Goal: Information Seeking & Learning: Learn about a topic

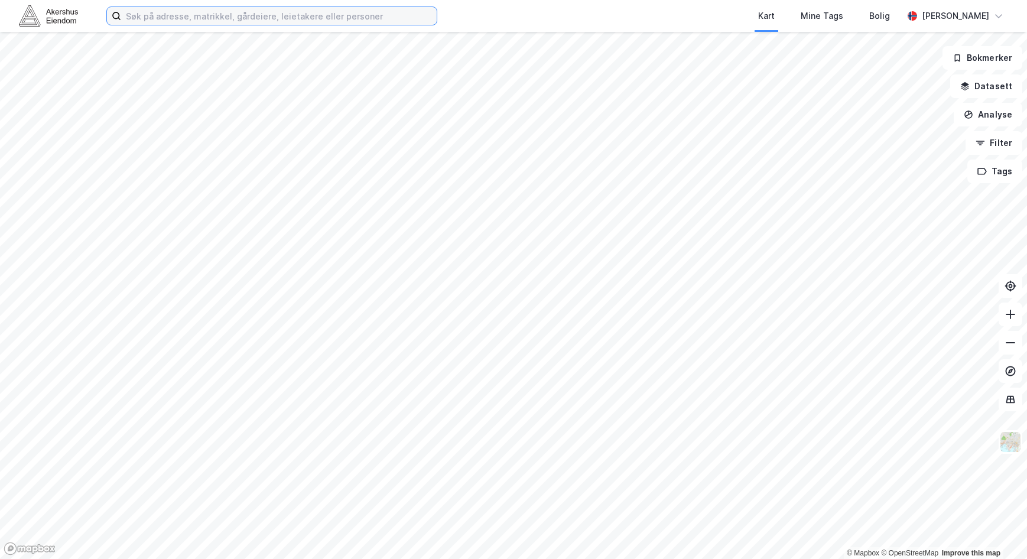
click at [180, 11] on input at bounding box center [279, 16] width 316 height 18
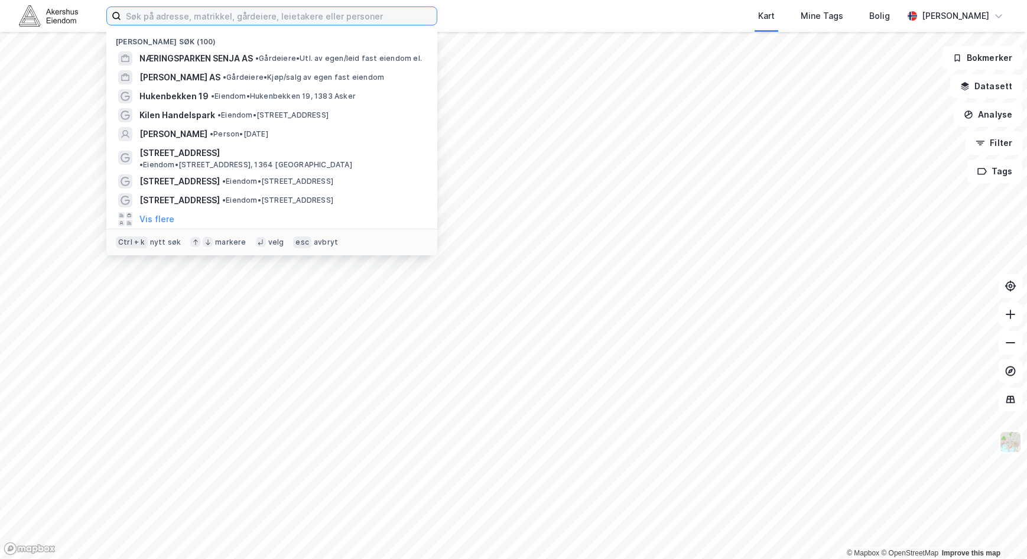
click at [179, 15] on input at bounding box center [279, 16] width 316 height 18
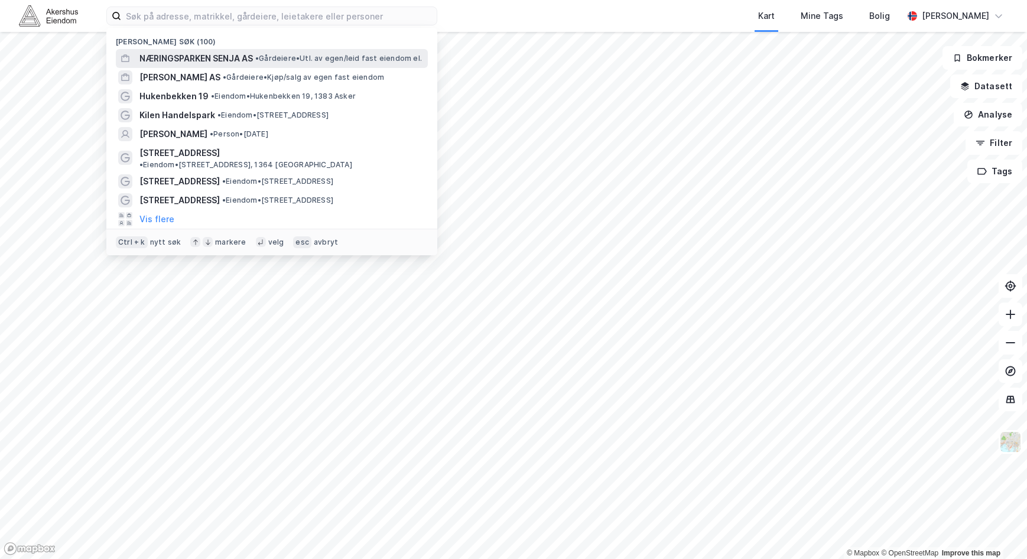
click at [212, 63] on span "NÆRINGSPARKEN SENJA AS" at bounding box center [197, 58] width 114 height 14
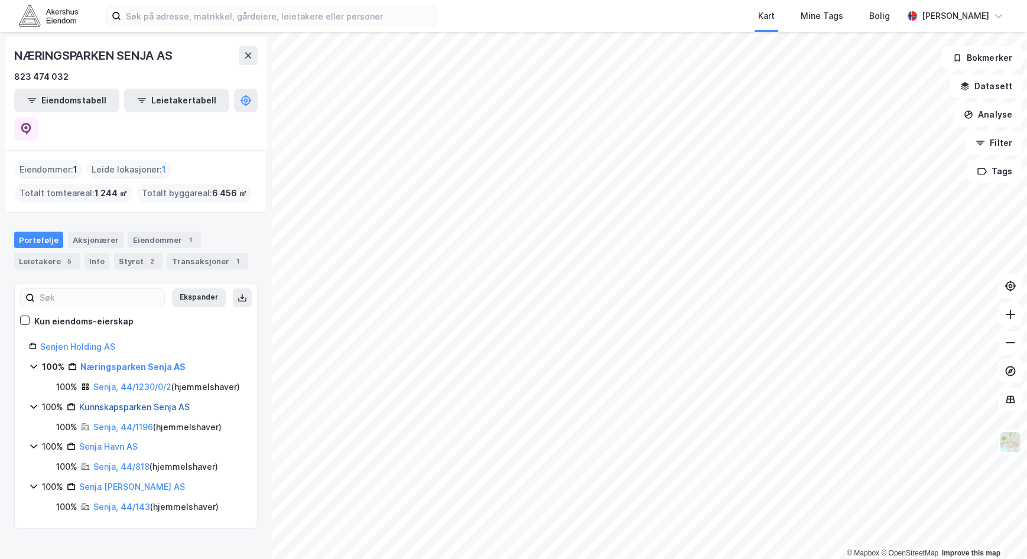
click at [135, 402] on link "Kunnskapsparken Senja AS" at bounding box center [134, 407] width 111 height 10
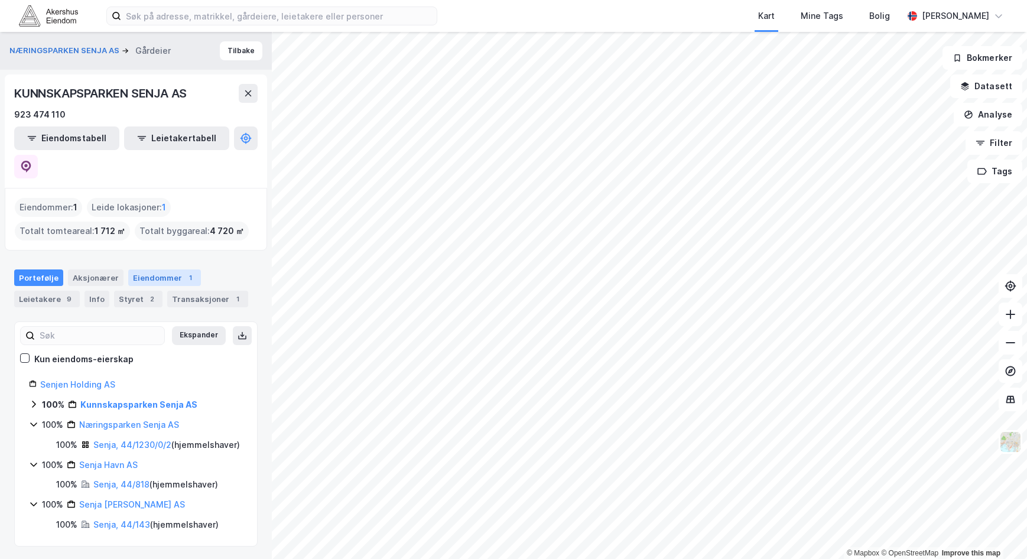
click at [145, 270] on div "Eiendommer 1" at bounding box center [164, 278] width 73 height 17
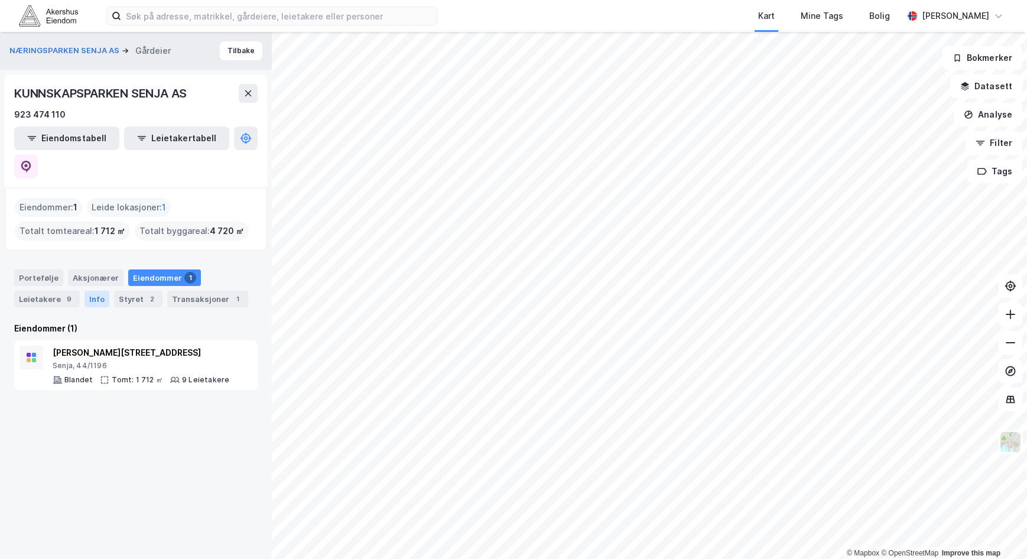
click at [95, 291] on div "Info" at bounding box center [97, 299] width 25 height 17
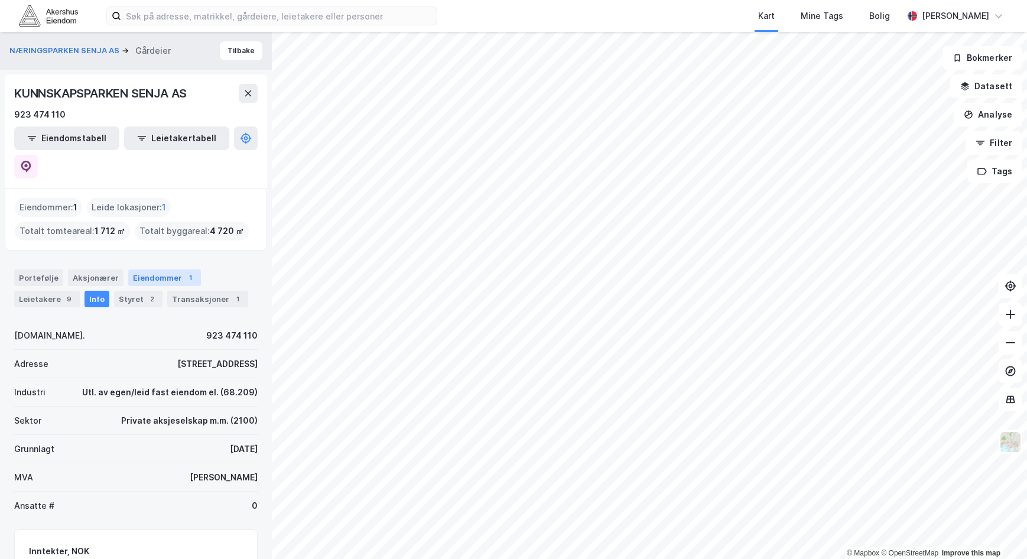
click at [139, 270] on div "Eiendommer 1" at bounding box center [164, 278] width 73 height 17
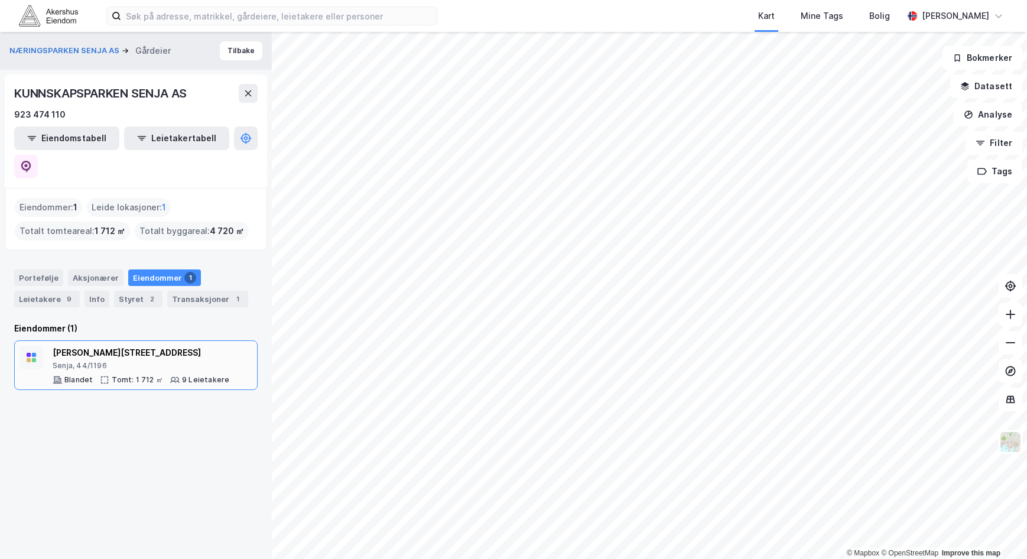
click at [106, 346] on div "[PERSON_NAME][STREET_ADDRESS]" at bounding box center [141, 353] width 177 height 14
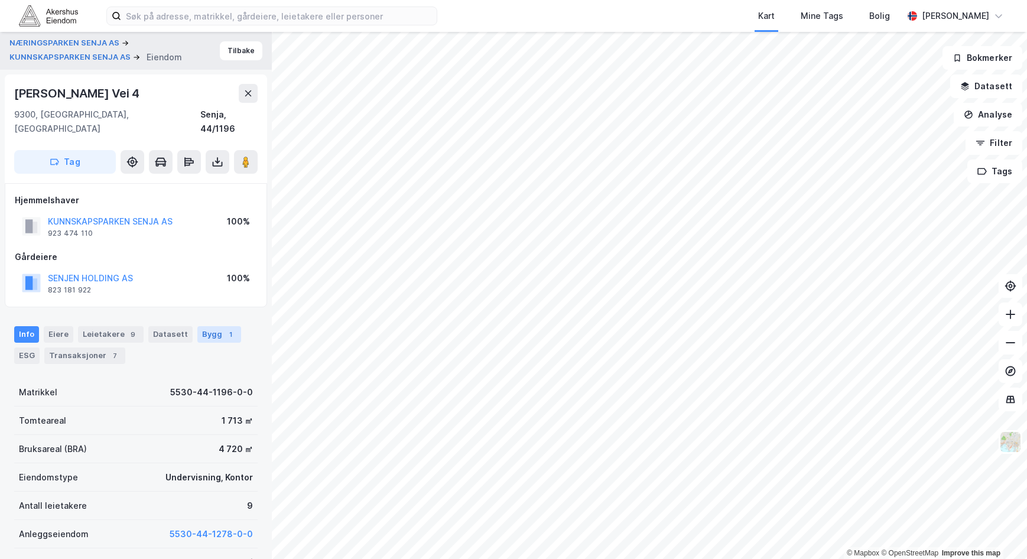
click at [212, 326] on div "Bygg 1" at bounding box center [219, 334] width 44 height 17
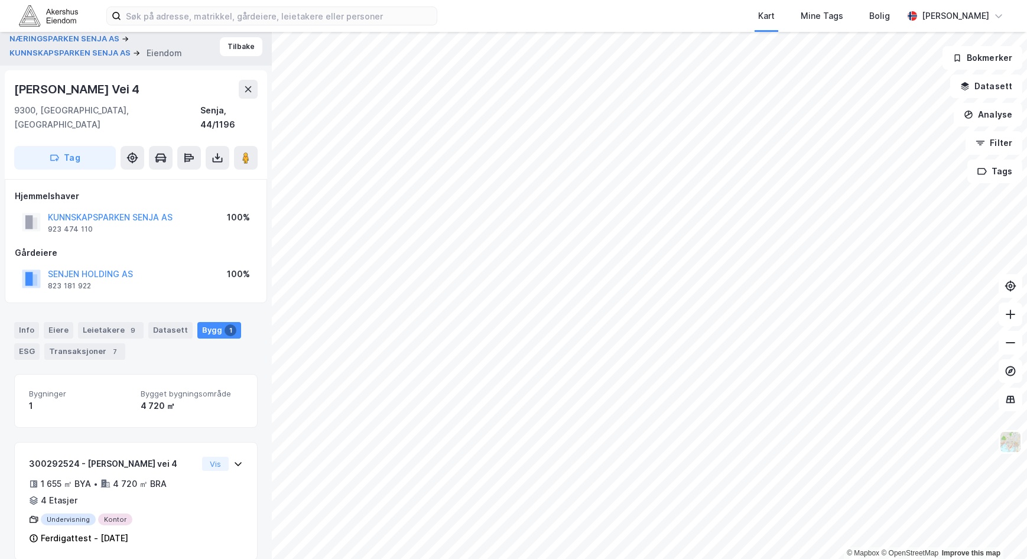
scroll to position [5, 0]
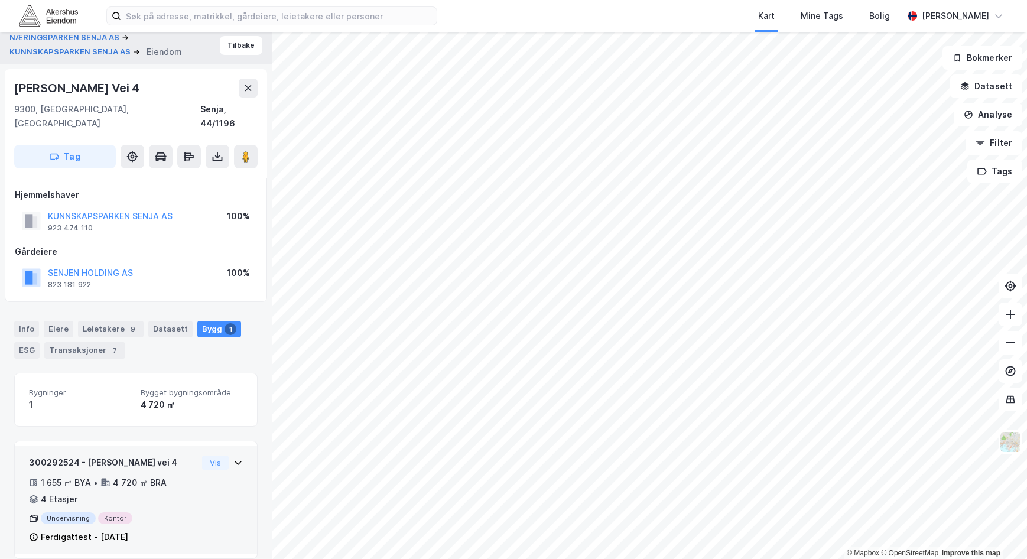
click at [168, 492] on div "1 655 ㎡ BYA • 4 720 ㎡ BRA • 4 Etasjer" at bounding box center [113, 491] width 168 height 31
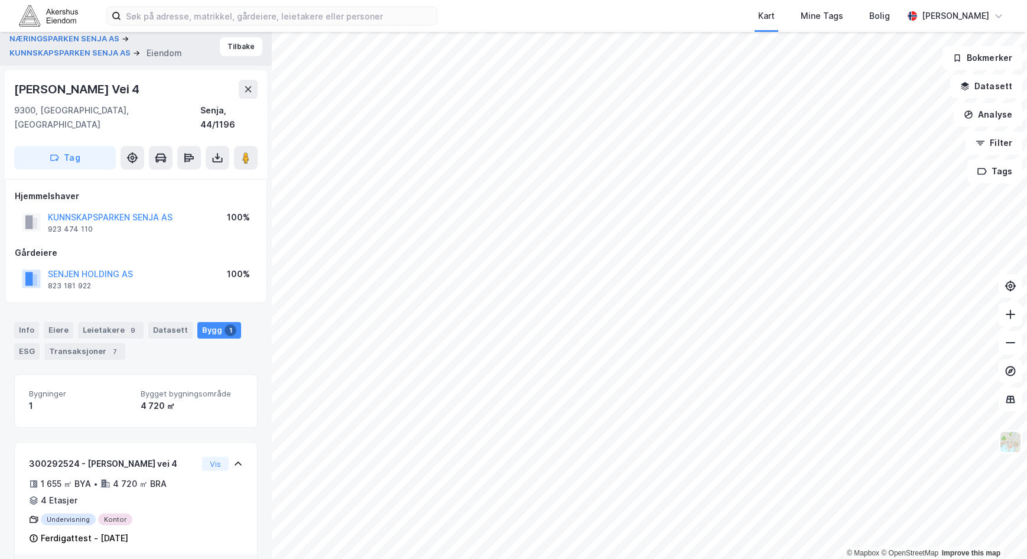
scroll to position [0, 0]
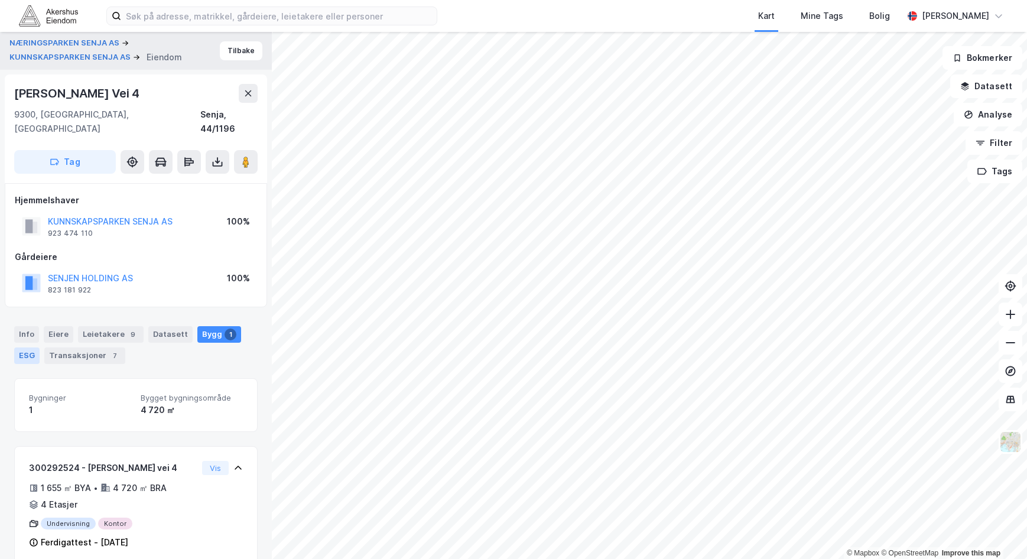
click at [27, 348] on div "ESG" at bounding box center [26, 356] width 25 height 17
